Goal: Information Seeking & Learning: Learn about a topic

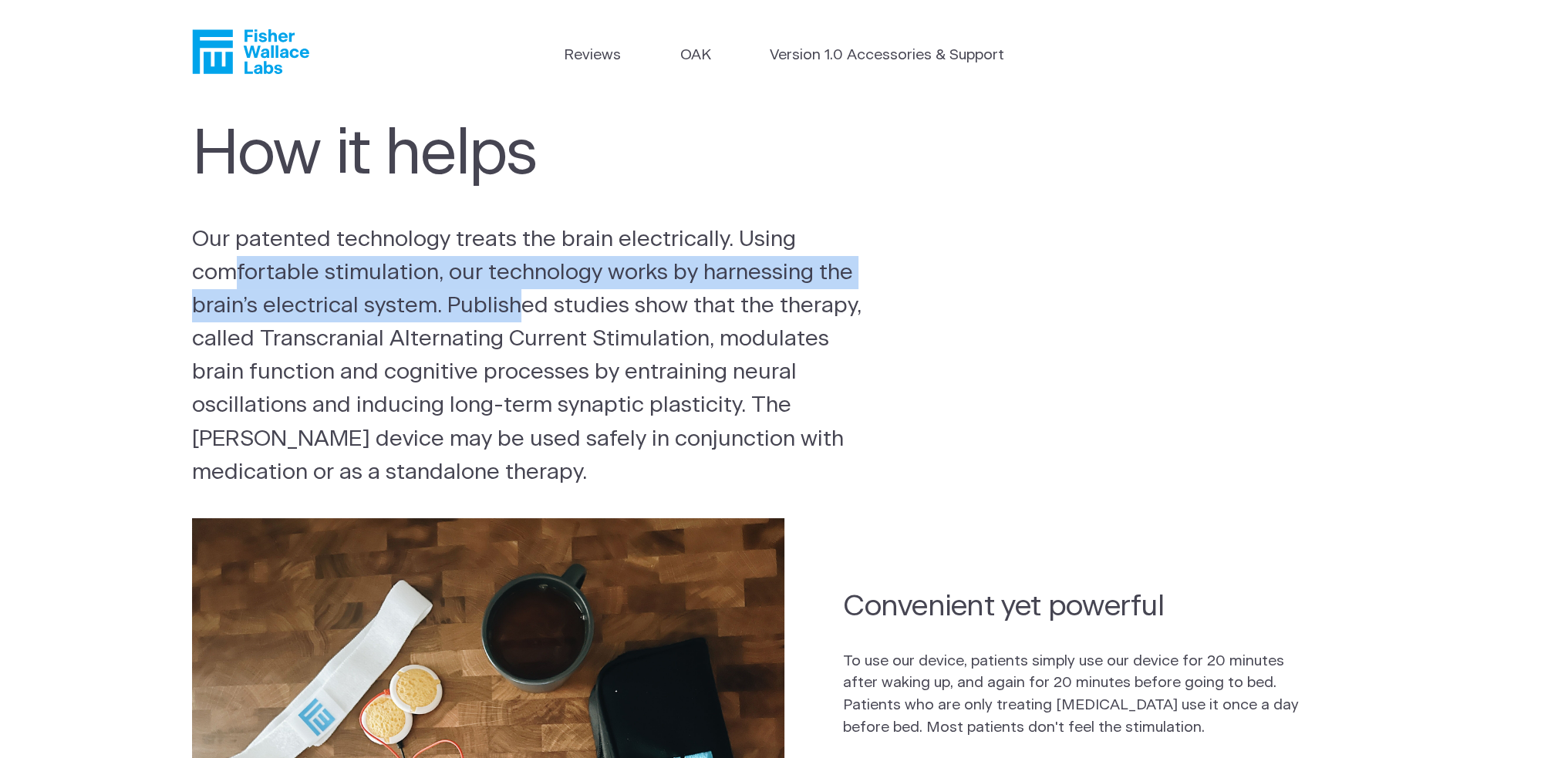
drag, startPoint x: 234, startPoint y: 275, endPoint x: 527, endPoint y: 296, distance: 293.8
click at [527, 296] on p "Our patented technology treats the brain electrically. Using comfortable stimul…" at bounding box center [529, 356] width 675 height 266
click at [343, 301] on p "Our patented technology treats the brain electrically. Using comfortable stimul…" at bounding box center [529, 356] width 675 height 266
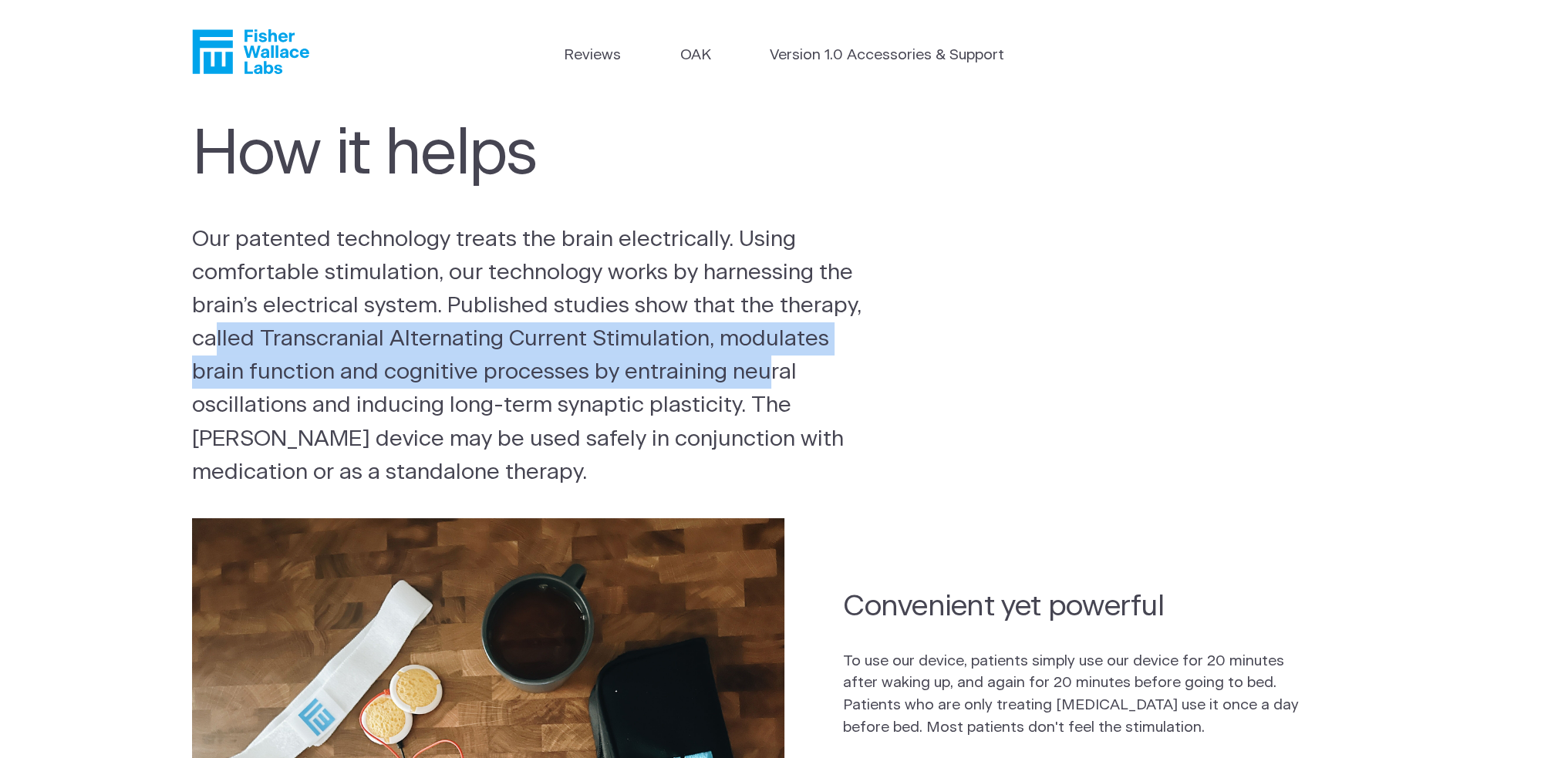
drag, startPoint x: 218, startPoint y: 335, endPoint x: 773, endPoint y: 379, distance: 556.7
click at [773, 379] on p "Our patented technology treats the brain electrically. Using comfortable stimul…" at bounding box center [529, 356] width 675 height 266
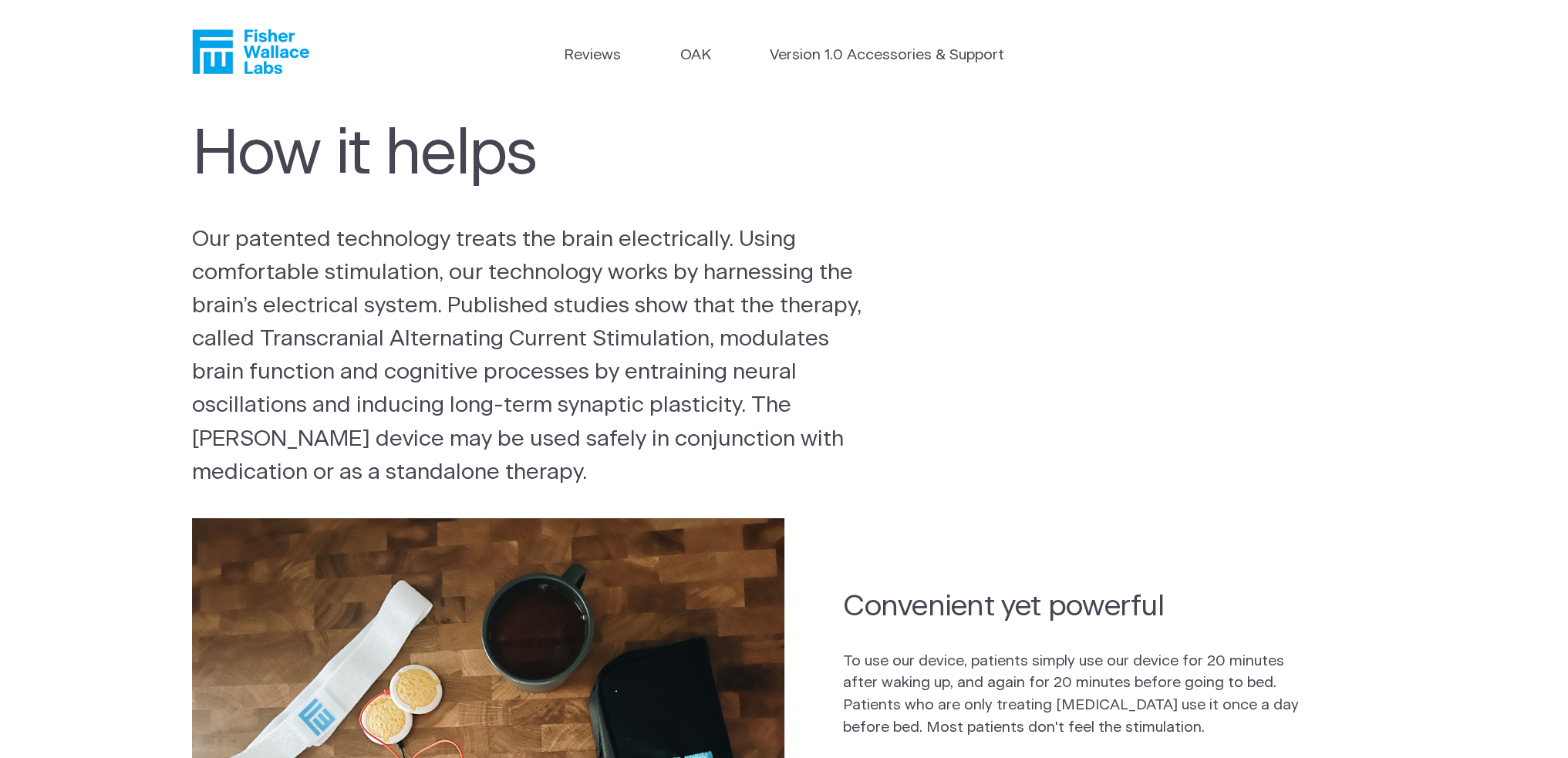
click at [184, 416] on section "How it helps Our patented technology treats the brain electrically. Using comfo…" at bounding box center [784, 304] width 1568 height 400
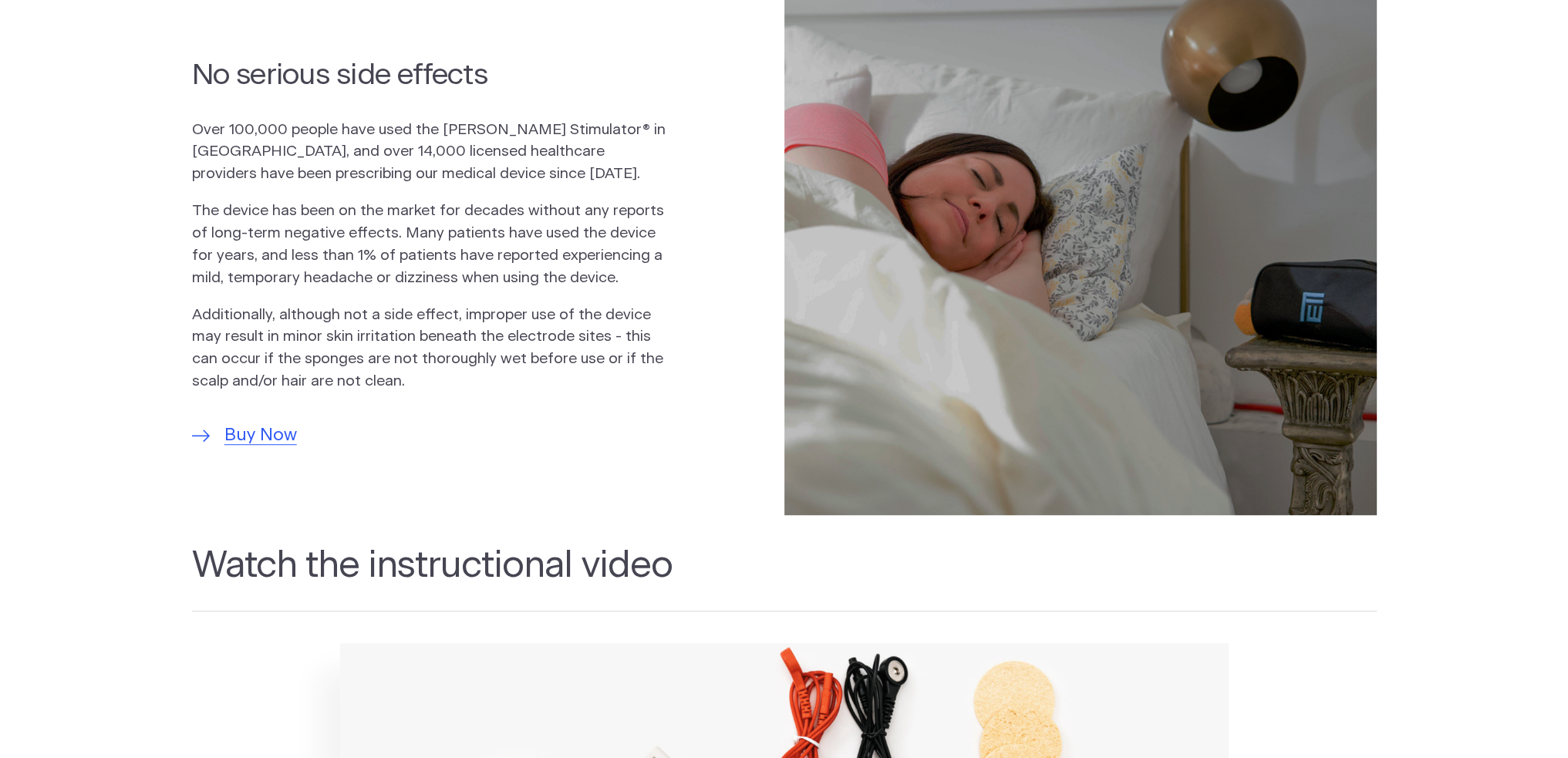
scroll to position [1087, 0]
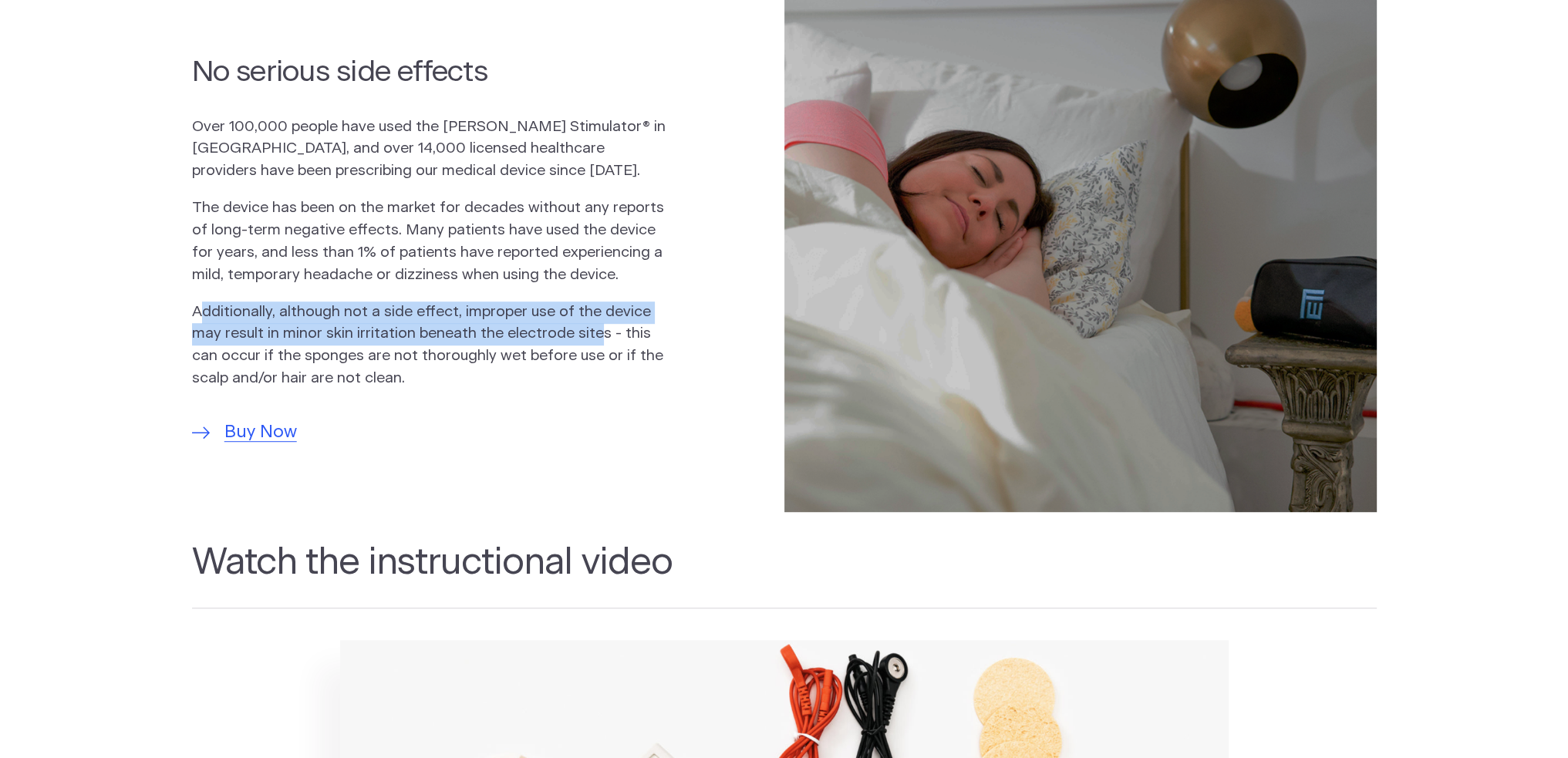
drag, startPoint x: 207, startPoint y: 320, endPoint x: 594, endPoint y: 326, distance: 387.0
click at [594, 326] on p "Additionally, although not a side effect, improper use of the device may result…" at bounding box center [429, 346] width 474 height 88
click at [404, 332] on p "Additionally, although not a side effect, improper use of the device may result…" at bounding box center [429, 346] width 474 height 88
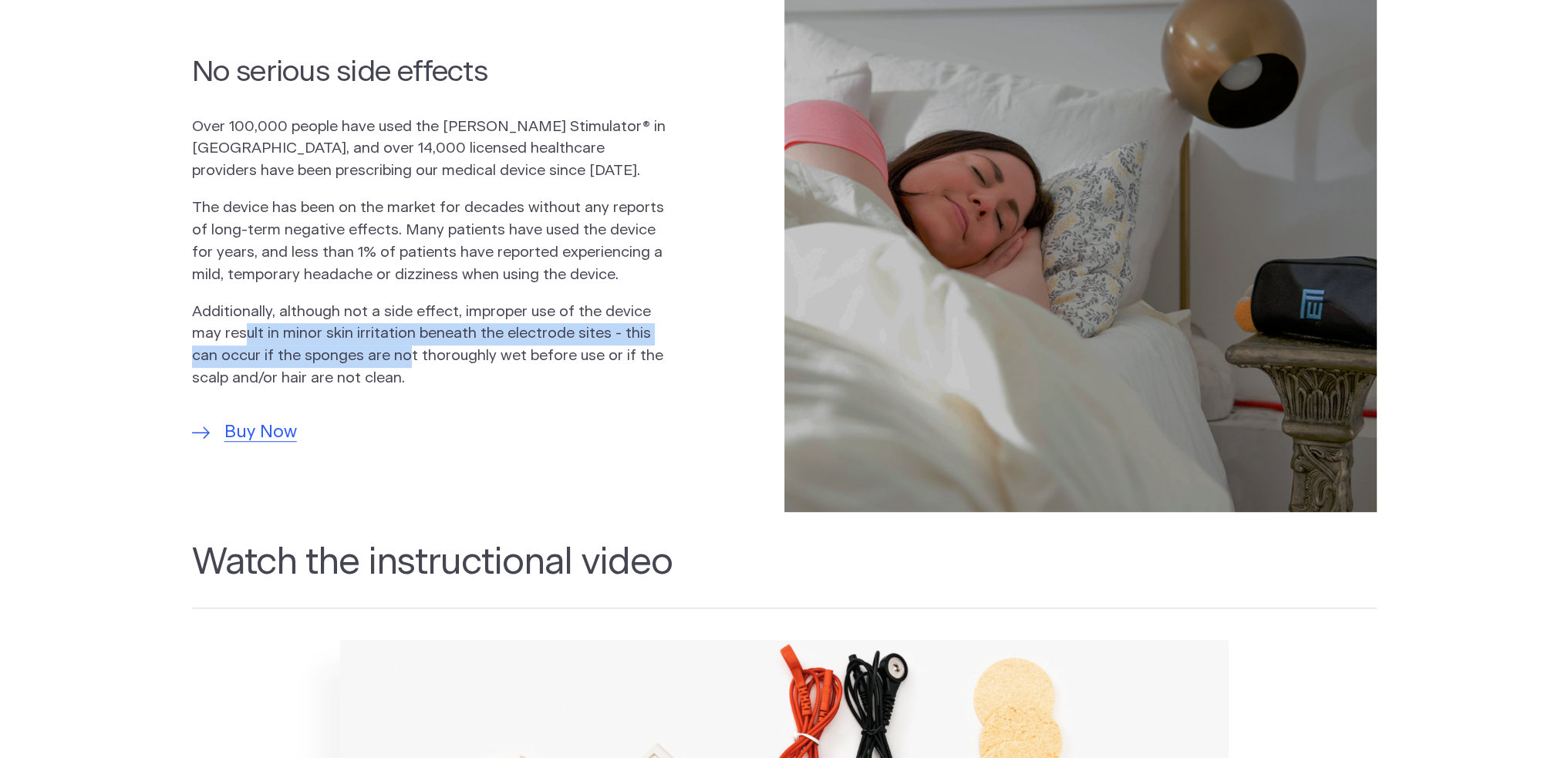
drag, startPoint x: 244, startPoint y: 337, endPoint x: 403, endPoint y: 347, distance: 159.3
click at [403, 347] on p "Additionally, although not a side effect, improper use of the device may result…" at bounding box center [429, 346] width 474 height 88
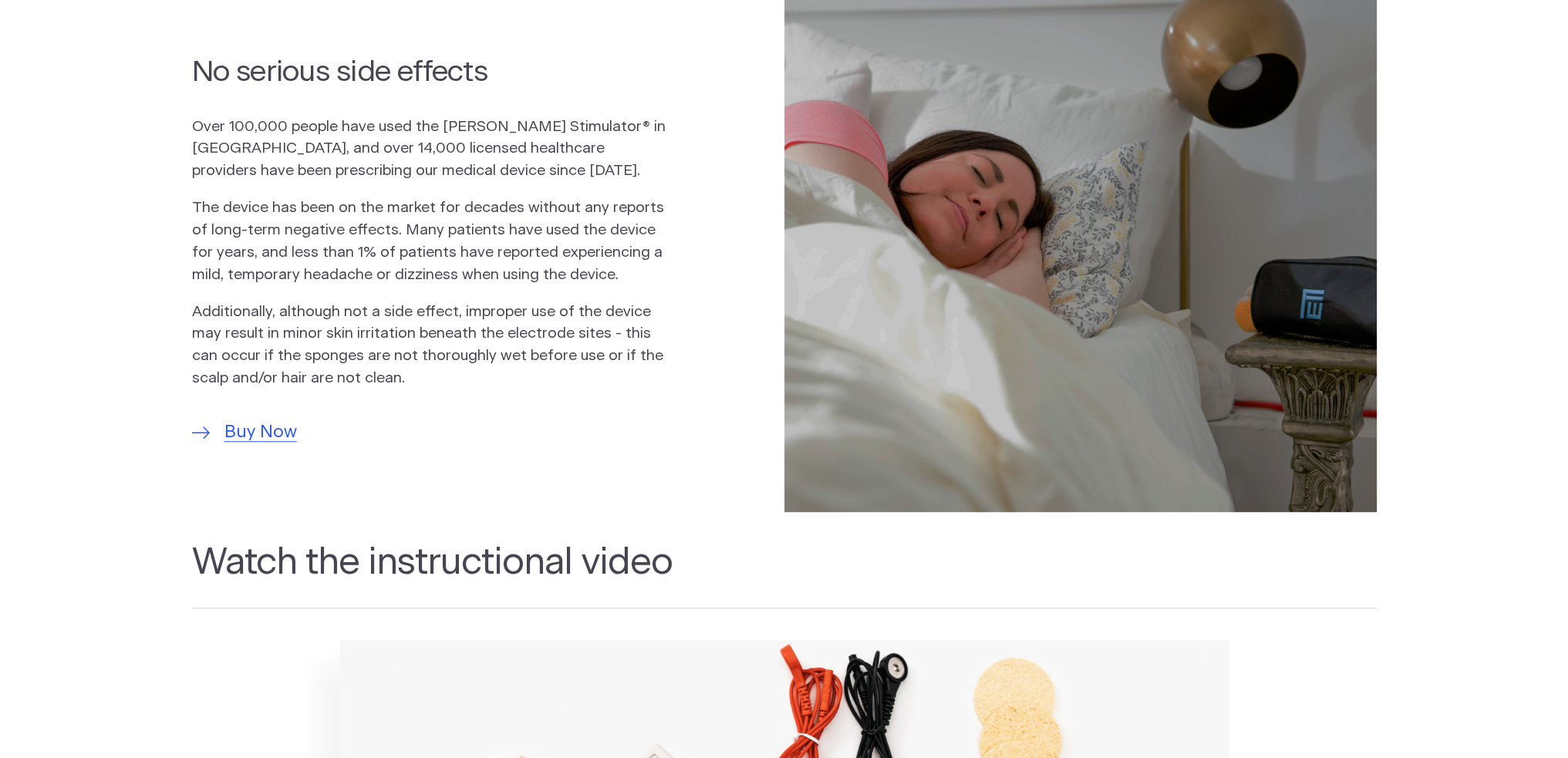
click at [475, 411] on div "No serious side effects Over 100,000 people have used the Fisher Wallace Stimul…" at bounding box center [458, 248] width 533 height 393
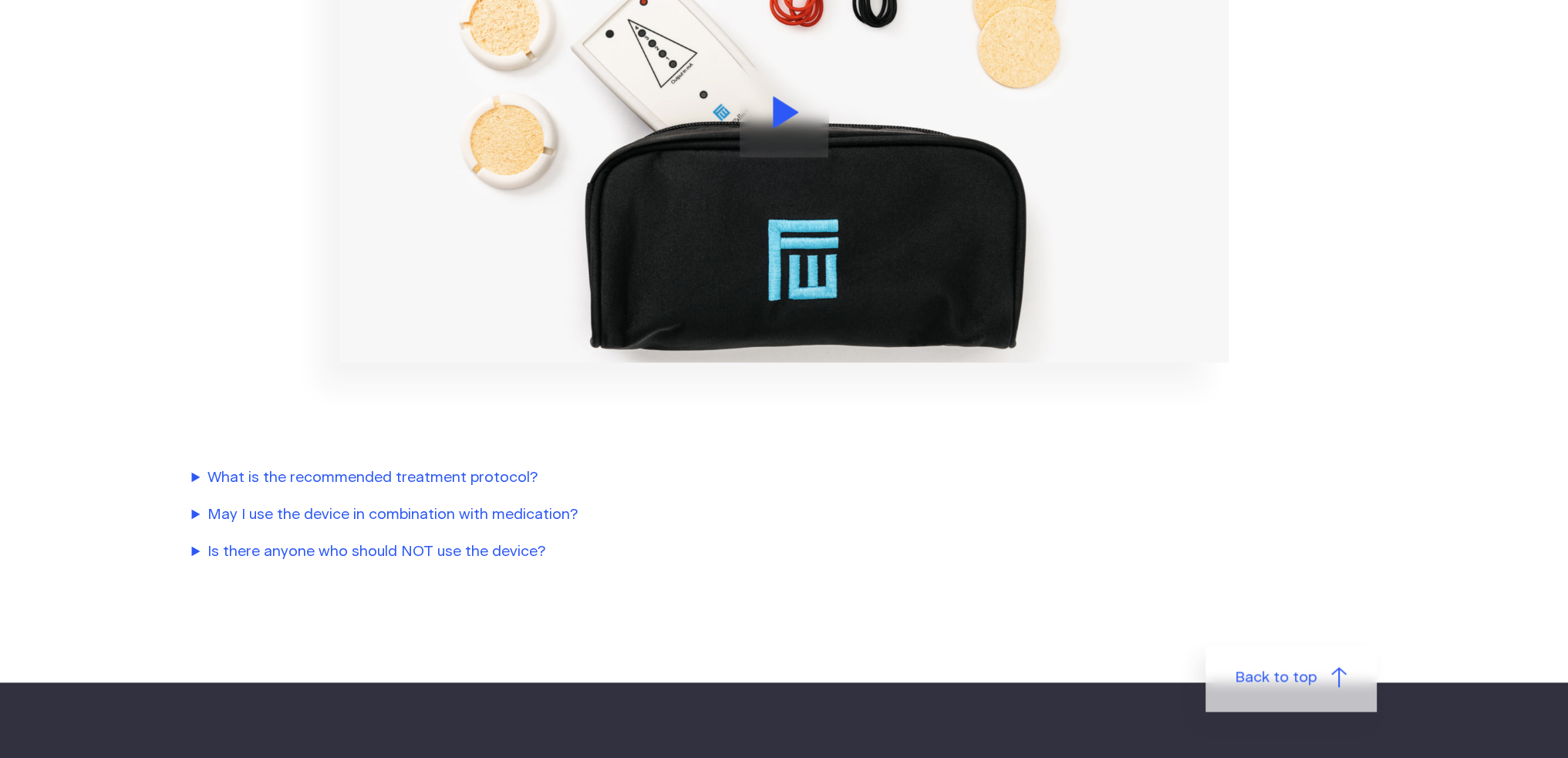
scroll to position [1868, 0]
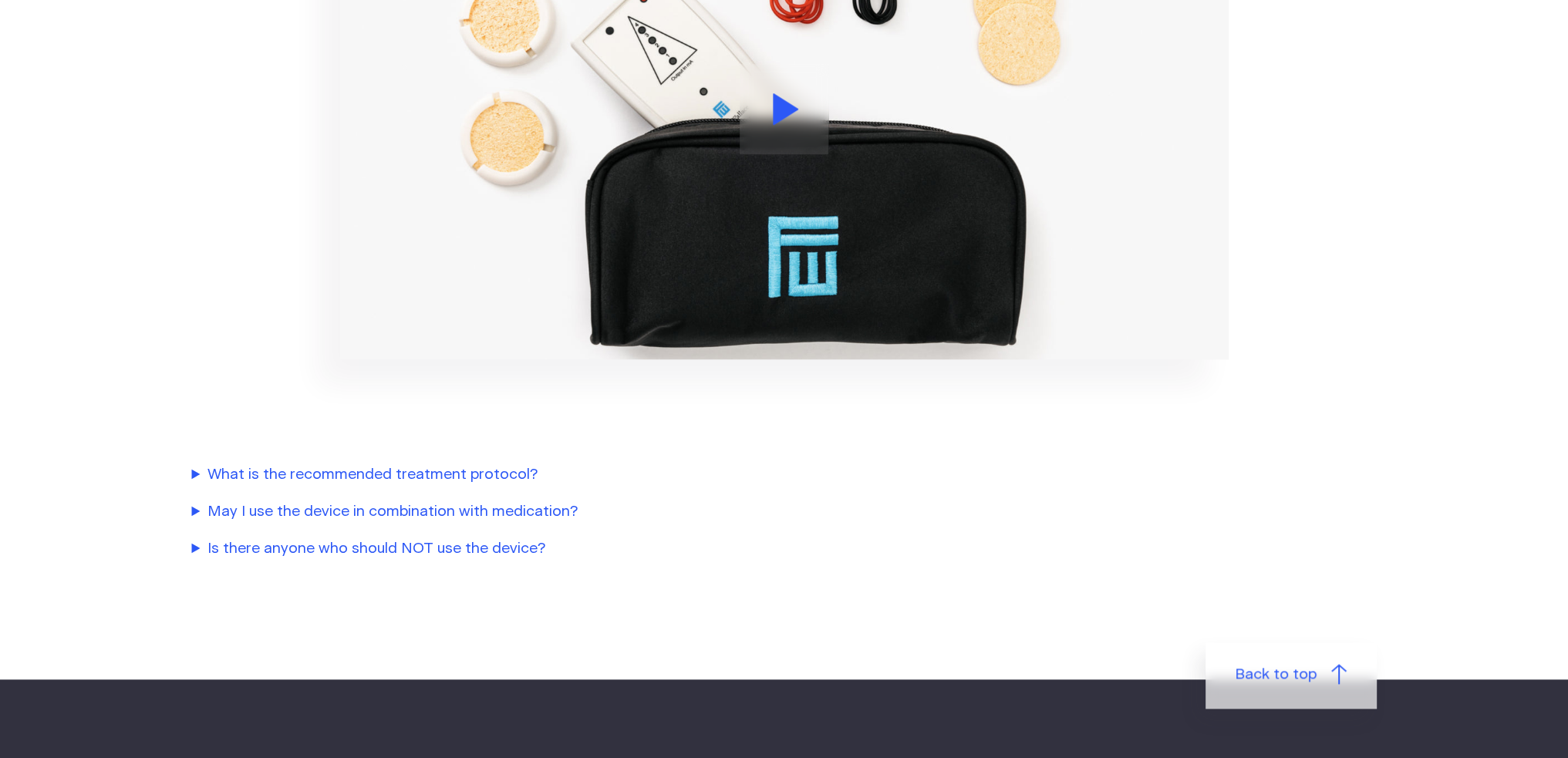
click at [407, 551] on summary "Is there anyone who should NOT use the device?" at bounding box center [542, 549] width 702 height 23
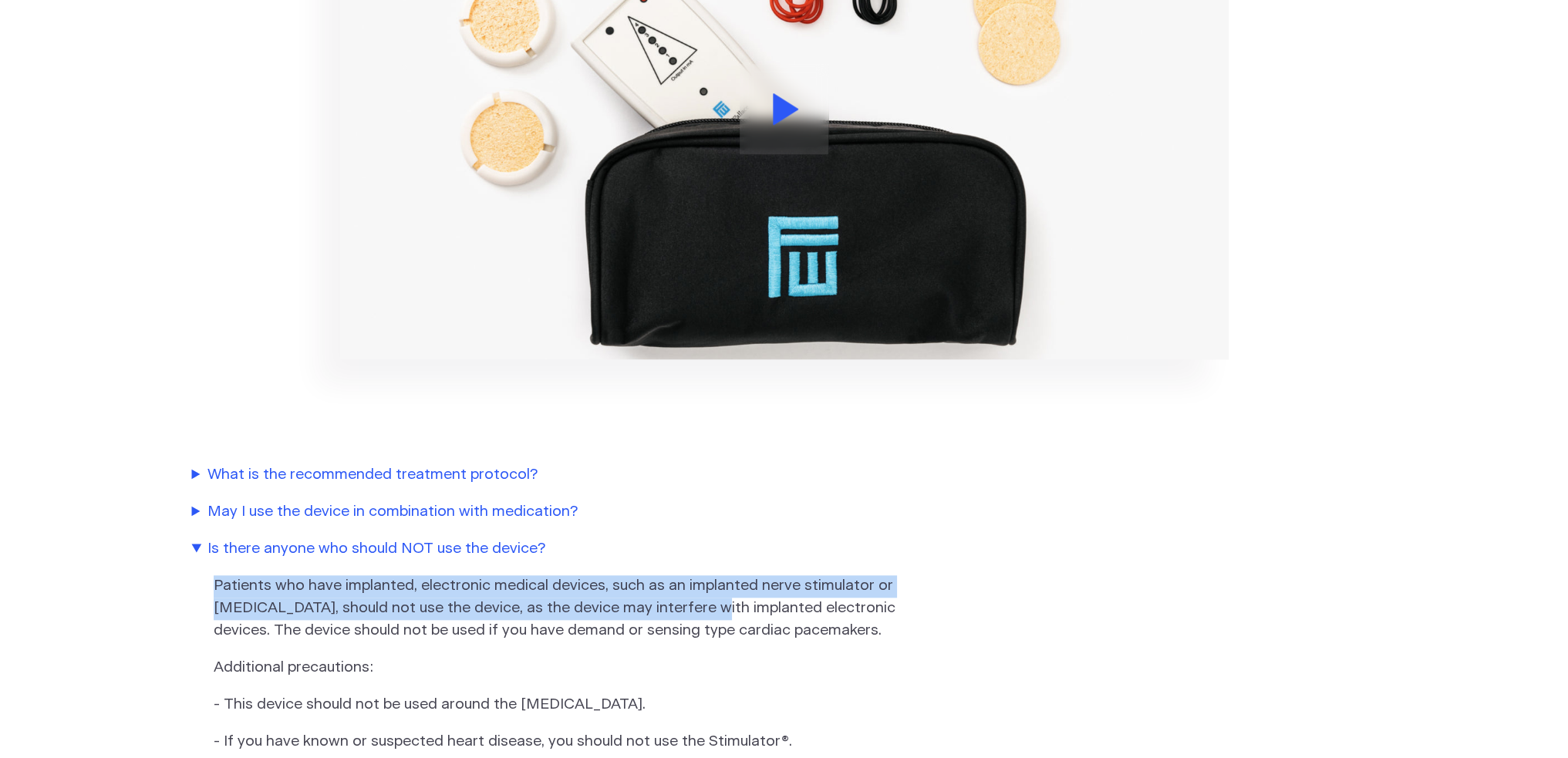
drag, startPoint x: 209, startPoint y: 588, endPoint x: 725, endPoint y: 607, distance: 516.3
click at [725, 607] on details "Is there anyone who should NOT use the device? Patients who have implanted, ele…" at bounding box center [784, 772] width 1185 height 466
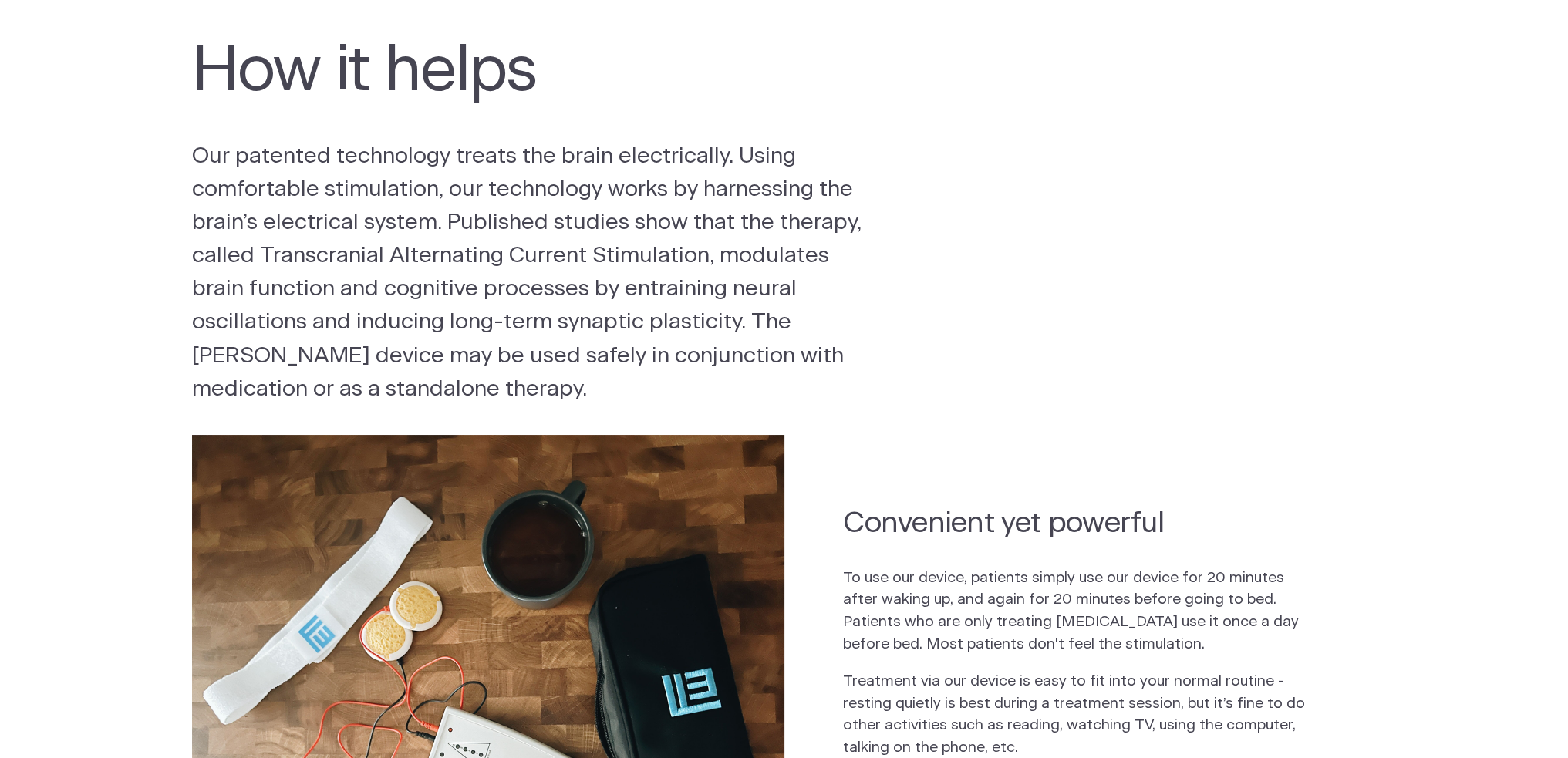
scroll to position [0, 0]
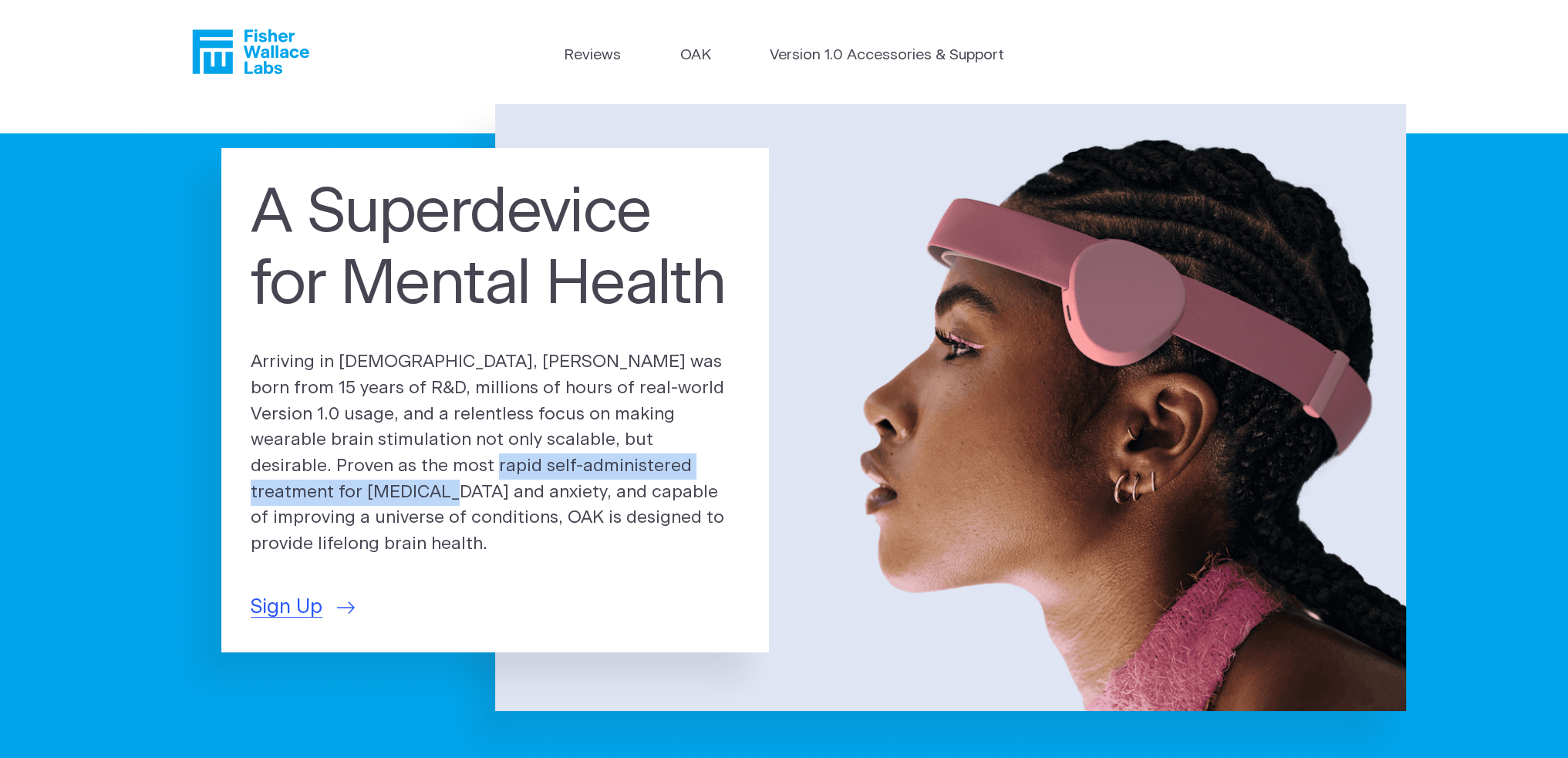
drag, startPoint x: 292, startPoint y: 483, endPoint x: 661, endPoint y: 492, distance: 369.1
click at [661, 492] on p "Arriving in 2025, OAK was born from 15 years of R&D, millions of hours of real-…" at bounding box center [494, 453] width 489 height 208
click at [280, 501] on p "Arriving in 2025, OAK was born from 15 years of R&D, millions of hours of real-…" at bounding box center [494, 453] width 489 height 208
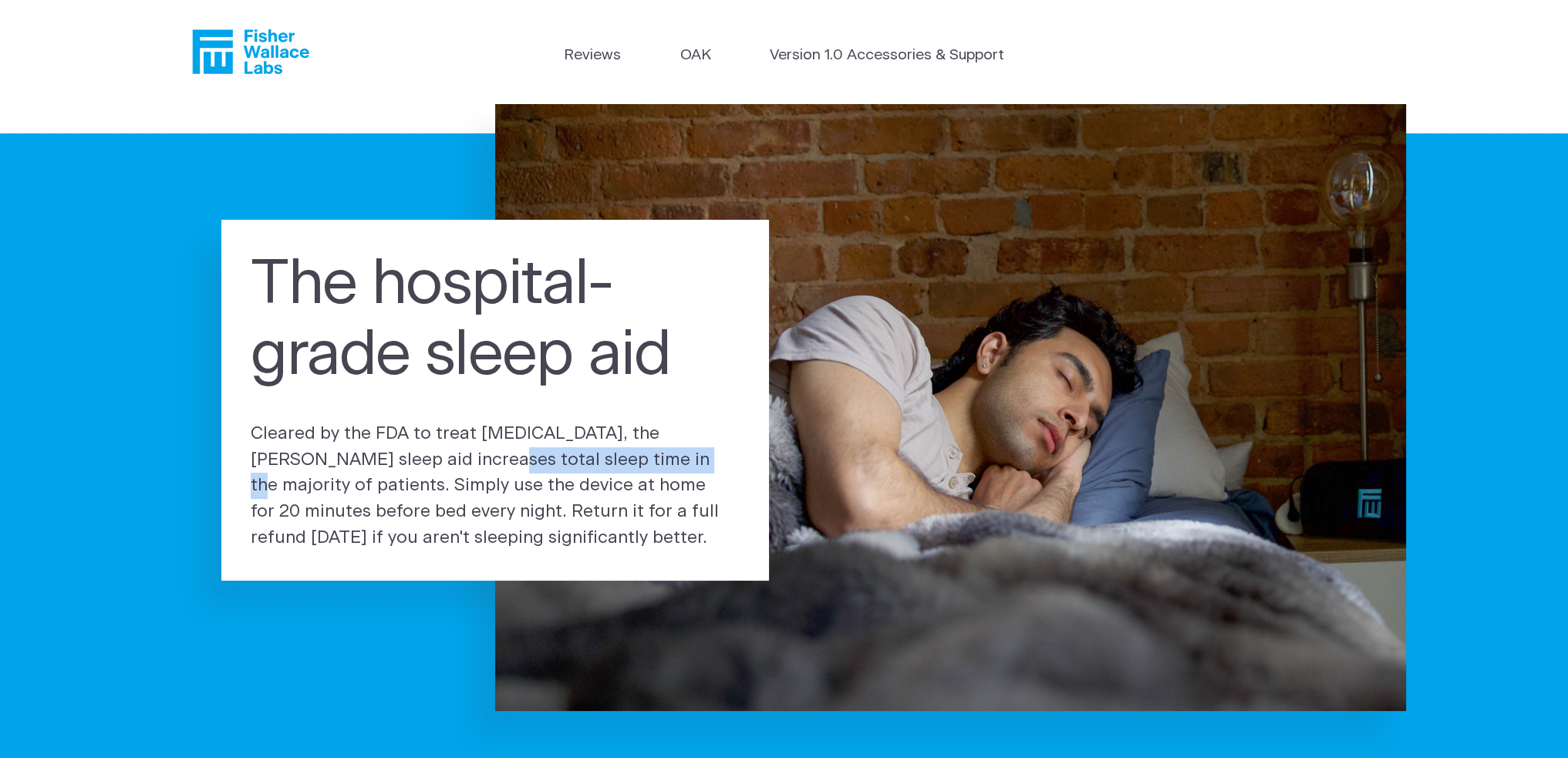
drag, startPoint x: 340, startPoint y: 457, endPoint x: 543, endPoint y: 462, distance: 203.1
click at [543, 462] on p "Cleared by the FDA to treat insomnia, the Fisher Wallace sleep aid increases to…" at bounding box center [494, 486] width 489 height 131
click at [441, 502] on p "Cleared by the FDA to treat insomnia, the Fisher Wallace sleep aid increases to…" at bounding box center [494, 486] width 489 height 131
drag, startPoint x: 267, startPoint y: 511, endPoint x: 416, endPoint y: 522, distance: 149.4
click at [416, 522] on p "Cleared by the FDA to treat insomnia, the Fisher Wallace sleep aid increases to…" at bounding box center [494, 486] width 489 height 131
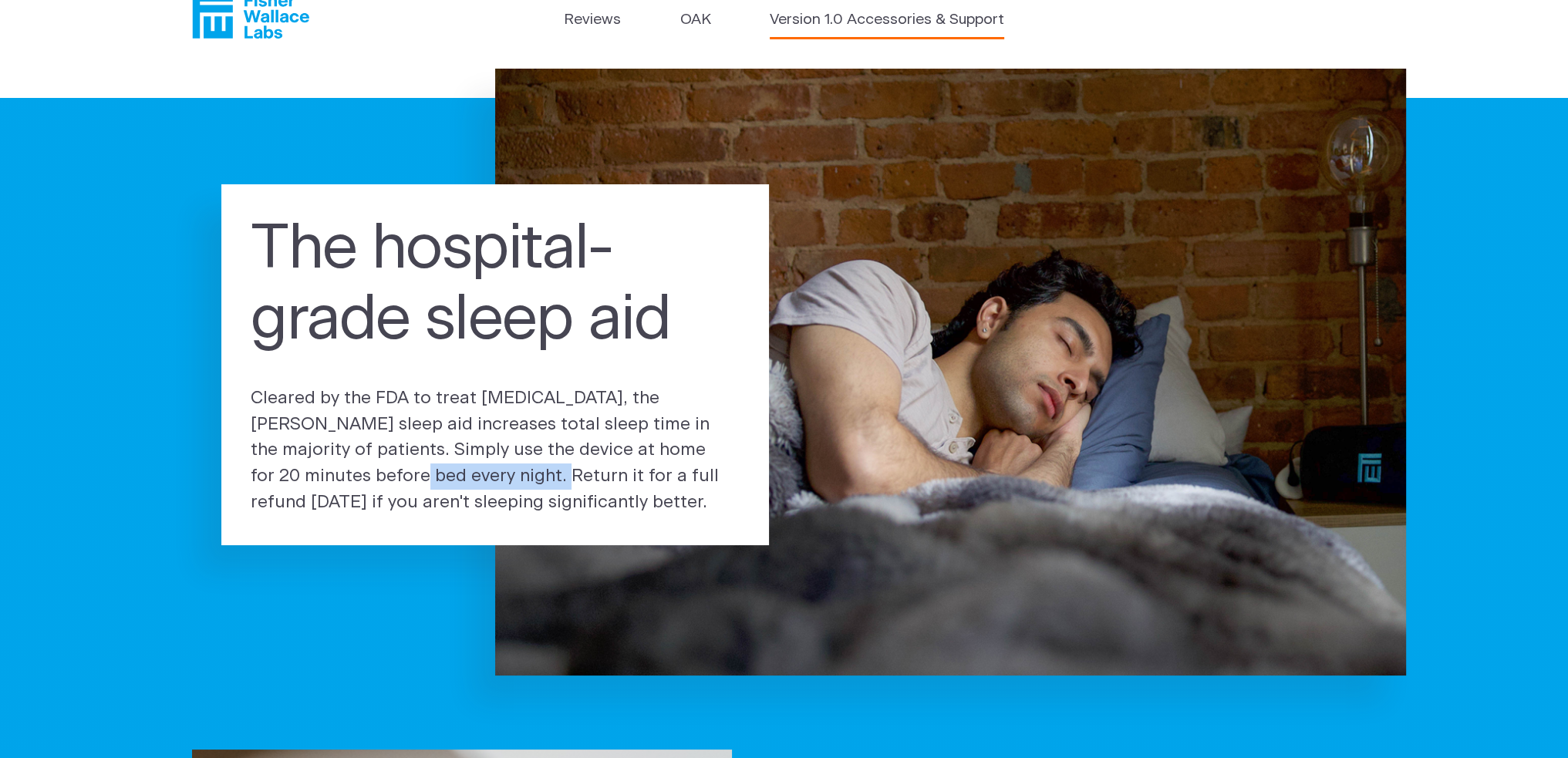
scroll to position [77, 0]
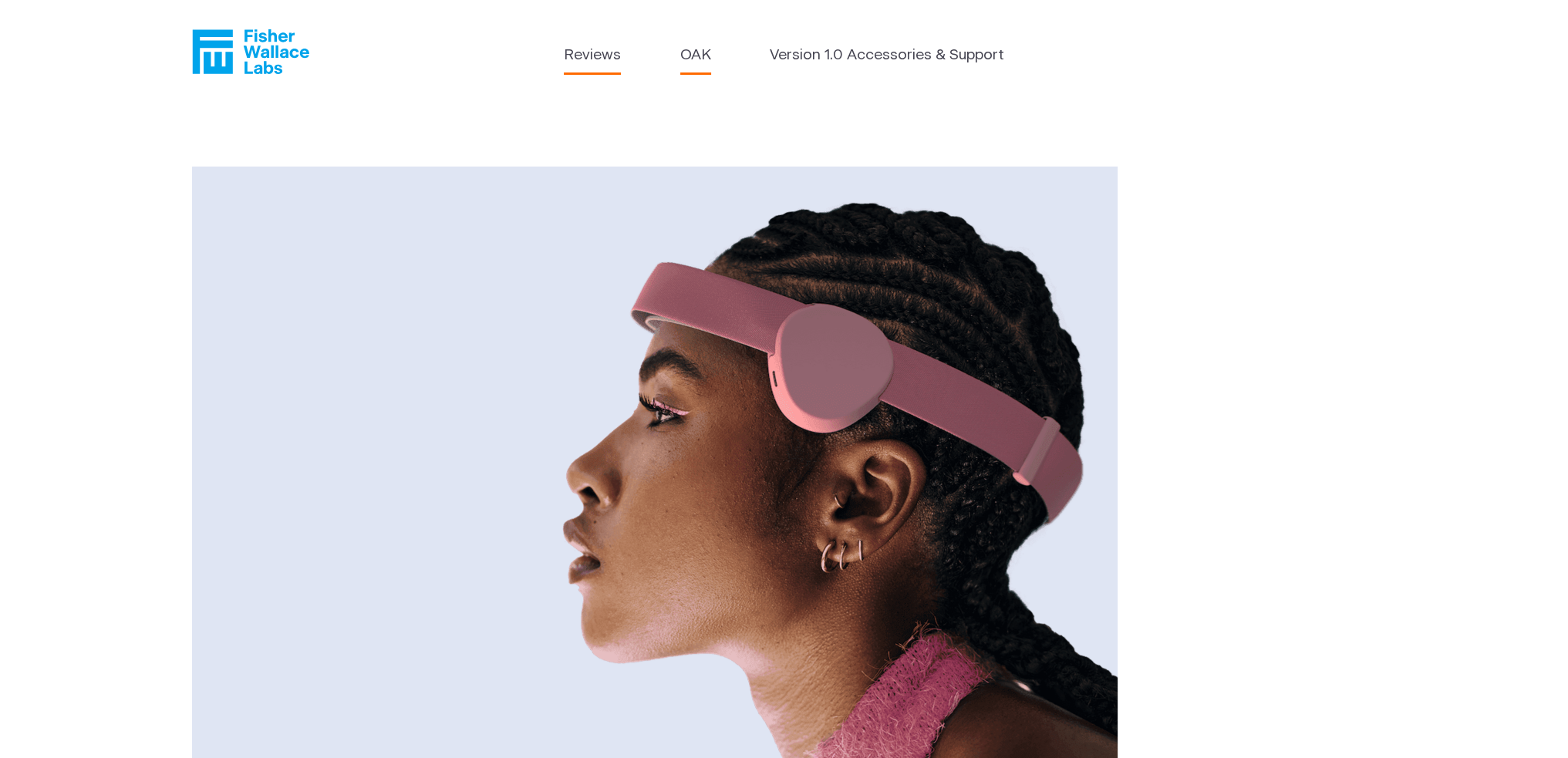
click at [586, 60] on link "Reviews" at bounding box center [592, 56] width 57 height 23
